Goal: Task Accomplishment & Management: Manage account settings

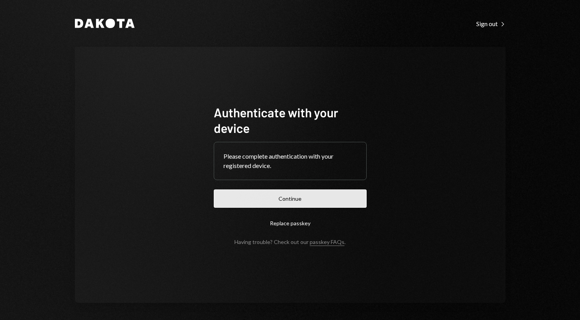
click at [309, 195] on button "Continue" at bounding box center [290, 199] width 153 height 18
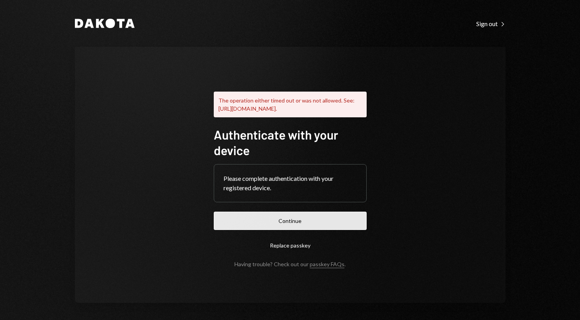
click at [301, 227] on button "Continue" at bounding box center [290, 221] width 153 height 18
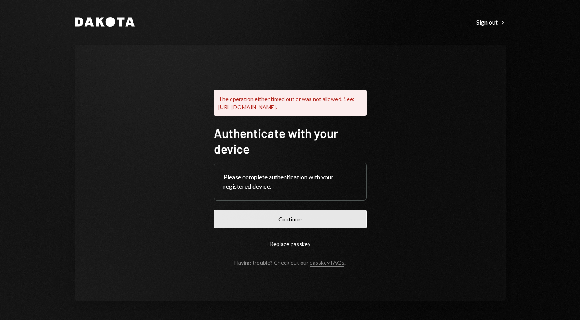
click at [320, 227] on button "Continue" at bounding box center [290, 219] width 153 height 18
click at [320, 226] on button "Continue" at bounding box center [290, 219] width 153 height 18
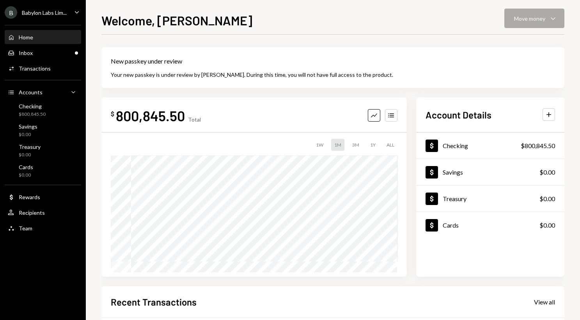
click at [356, 76] on div "Your new passkey is under review by [PERSON_NAME]. During this time, you will n…" at bounding box center [333, 75] width 445 height 8
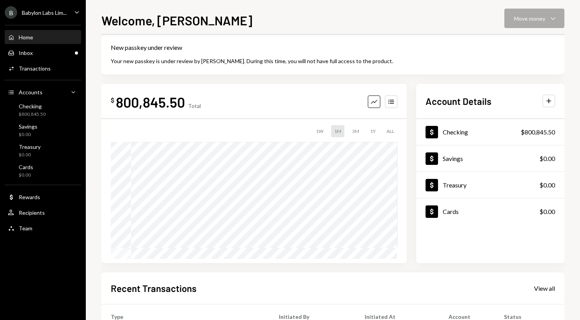
scroll to position [15, 0]
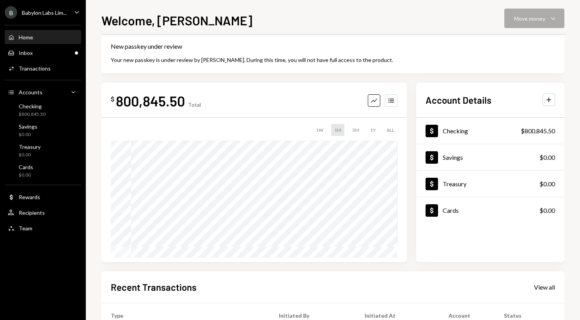
click at [530, 24] on div "Welcome, [PERSON_NAME] Move money Caret Down" at bounding box center [332, 19] width 463 height 17
click at [527, 23] on div "Welcome, Taylor Move money Caret Down" at bounding box center [332, 19] width 463 height 17
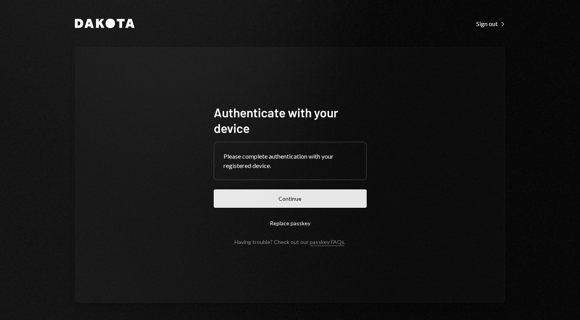
click at [332, 204] on button "Continue" at bounding box center [290, 199] width 153 height 18
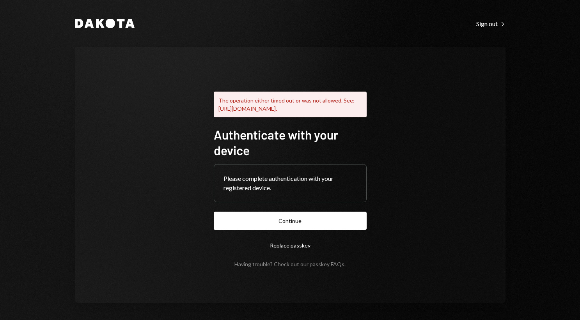
scroll to position [2, 0]
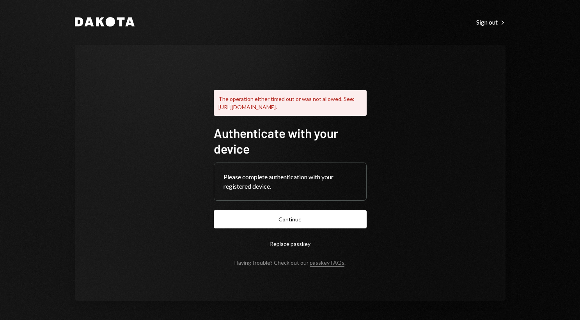
click at [293, 240] on button "Replace passkey" at bounding box center [290, 244] width 153 height 18
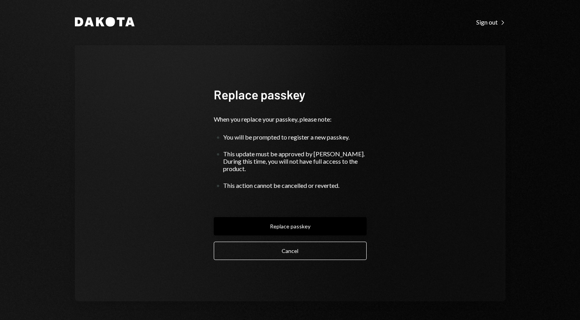
click at [292, 221] on button "Replace passkey" at bounding box center [290, 226] width 153 height 18
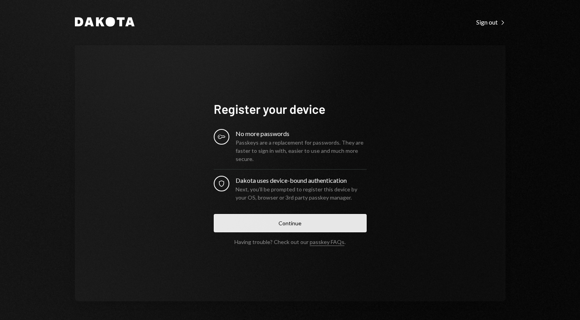
click at [292, 221] on button "Continue" at bounding box center [290, 223] width 153 height 18
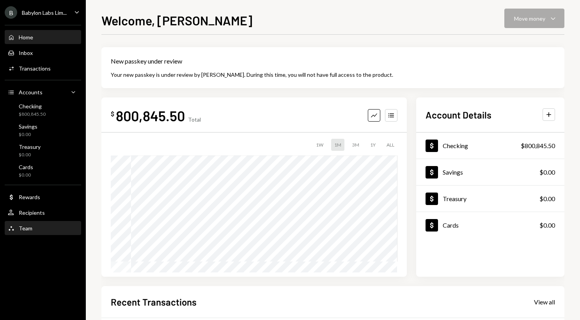
click at [50, 226] on div "Team Team" at bounding box center [43, 228] width 70 height 7
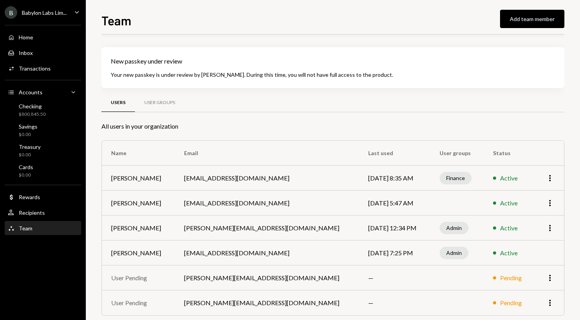
scroll to position [11, 0]
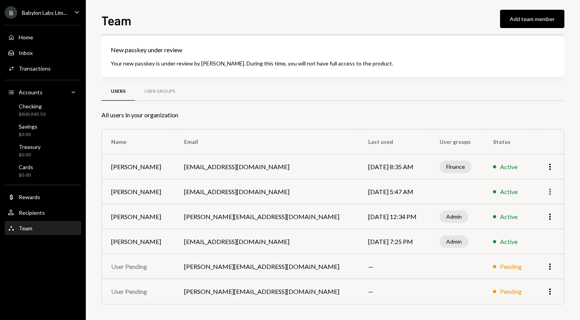
click at [553, 194] on icon "More" at bounding box center [550, 191] width 9 height 9
click at [534, 223] on div "Remove" at bounding box center [532, 222] width 39 height 14
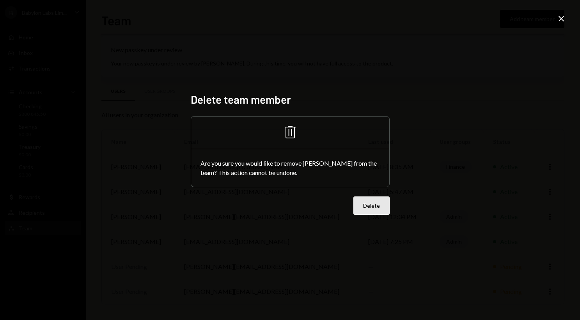
click at [370, 207] on button "Delete" at bounding box center [372, 206] width 36 height 18
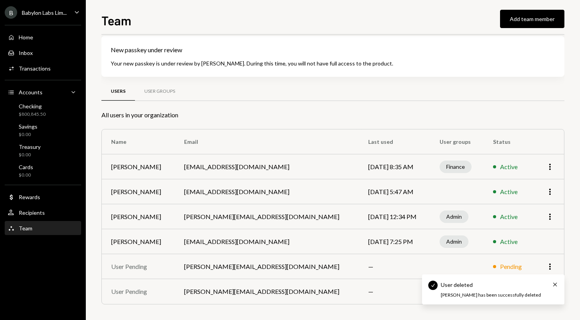
scroll to position [0, 0]
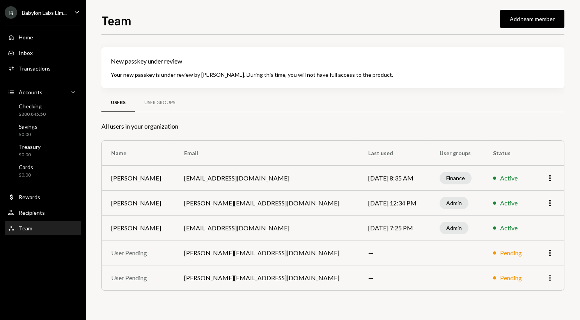
click at [551, 278] on icon "More" at bounding box center [550, 278] width 9 height 9
click at [534, 296] on div "Remove" at bounding box center [532, 295] width 39 height 14
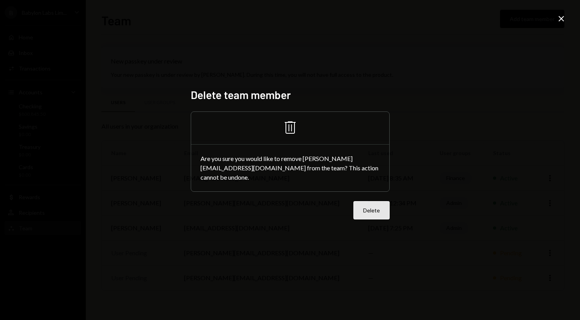
click at [379, 210] on button "Delete" at bounding box center [372, 210] width 36 height 18
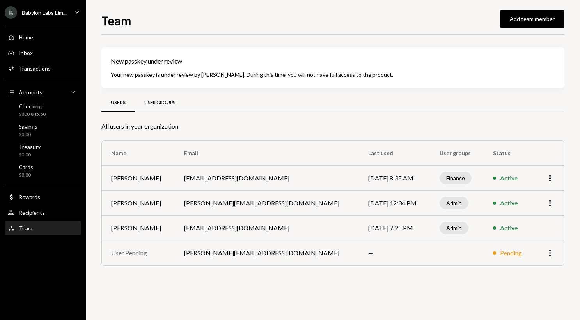
click at [165, 100] on div "User Groups" at bounding box center [159, 103] width 31 height 7
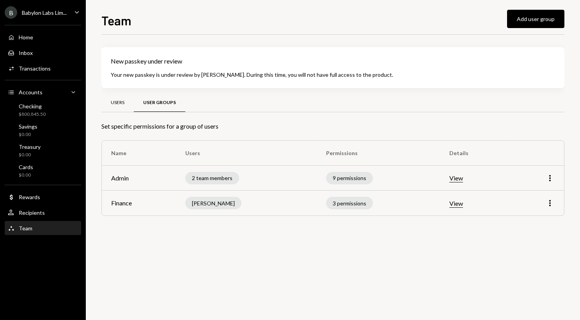
click at [127, 99] on div "Users" at bounding box center [117, 103] width 32 height 19
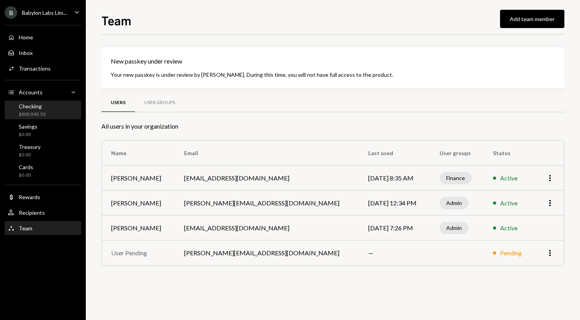
click at [53, 107] on div "Checking $800,845.50" at bounding box center [43, 110] width 70 height 15
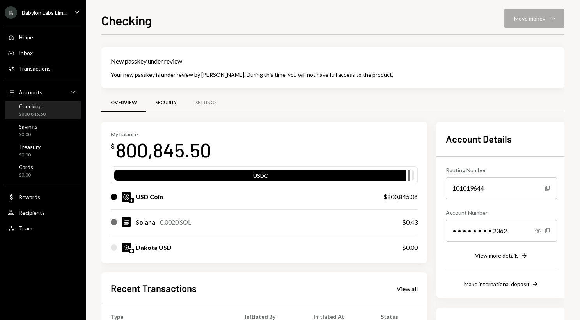
click at [167, 105] on div "Security" at bounding box center [166, 103] width 21 height 7
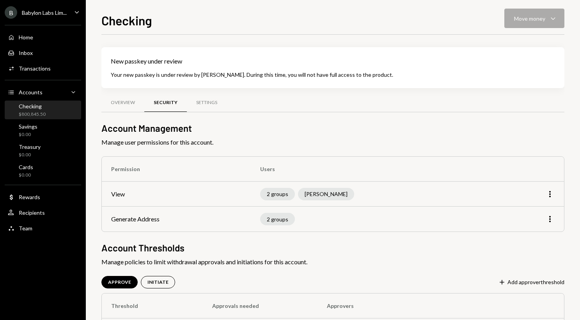
scroll to position [64, 0]
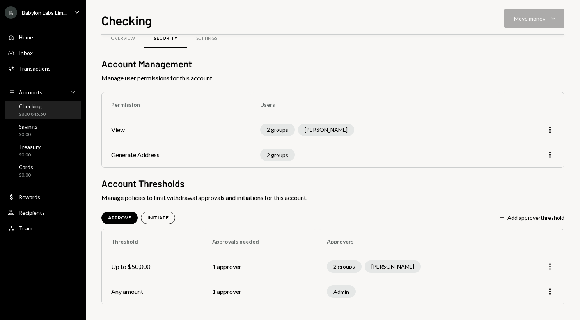
click at [551, 268] on icon "More" at bounding box center [550, 266] width 9 height 9
click at [536, 283] on div "Edit" at bounding box center [532, 284] width 39 height 14
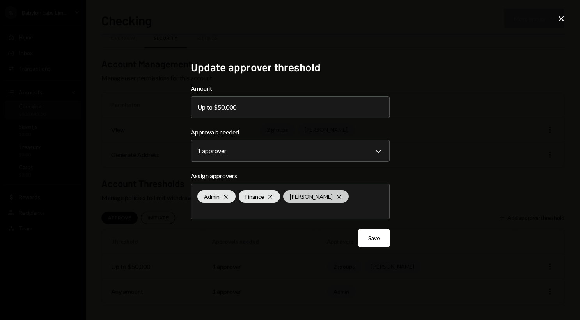
click at [337, 196] on icon at bounding box center [339, 197] width 4 height 4
click at [459, 249] on div "**********" at bounding box center [290, 160] width 580 height 320
click at [372, 238] on button "Save" at bounding box center [374, 238] width 31 height 18
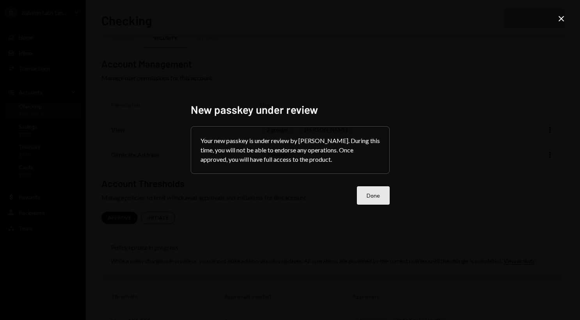
click at [384, 201] on button "Done" at bounding box center [373, 196] width 33 height 18
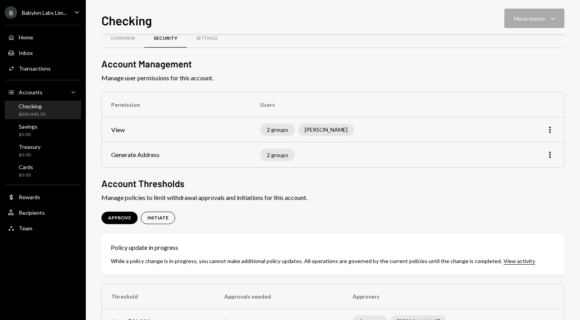
scroll to position [119, 0]
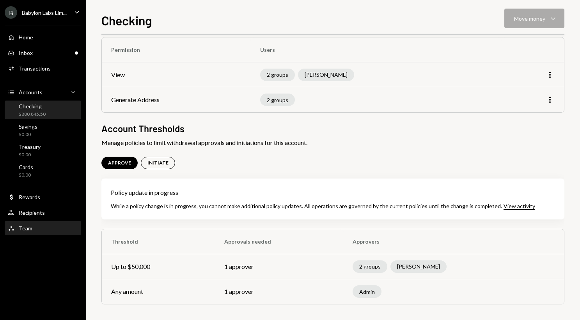
click at [26, 231] on div "Team" at bounding box center [26, 228] width 14 height 7
